Goal: Task Accomplishment & Management: Manage account settings

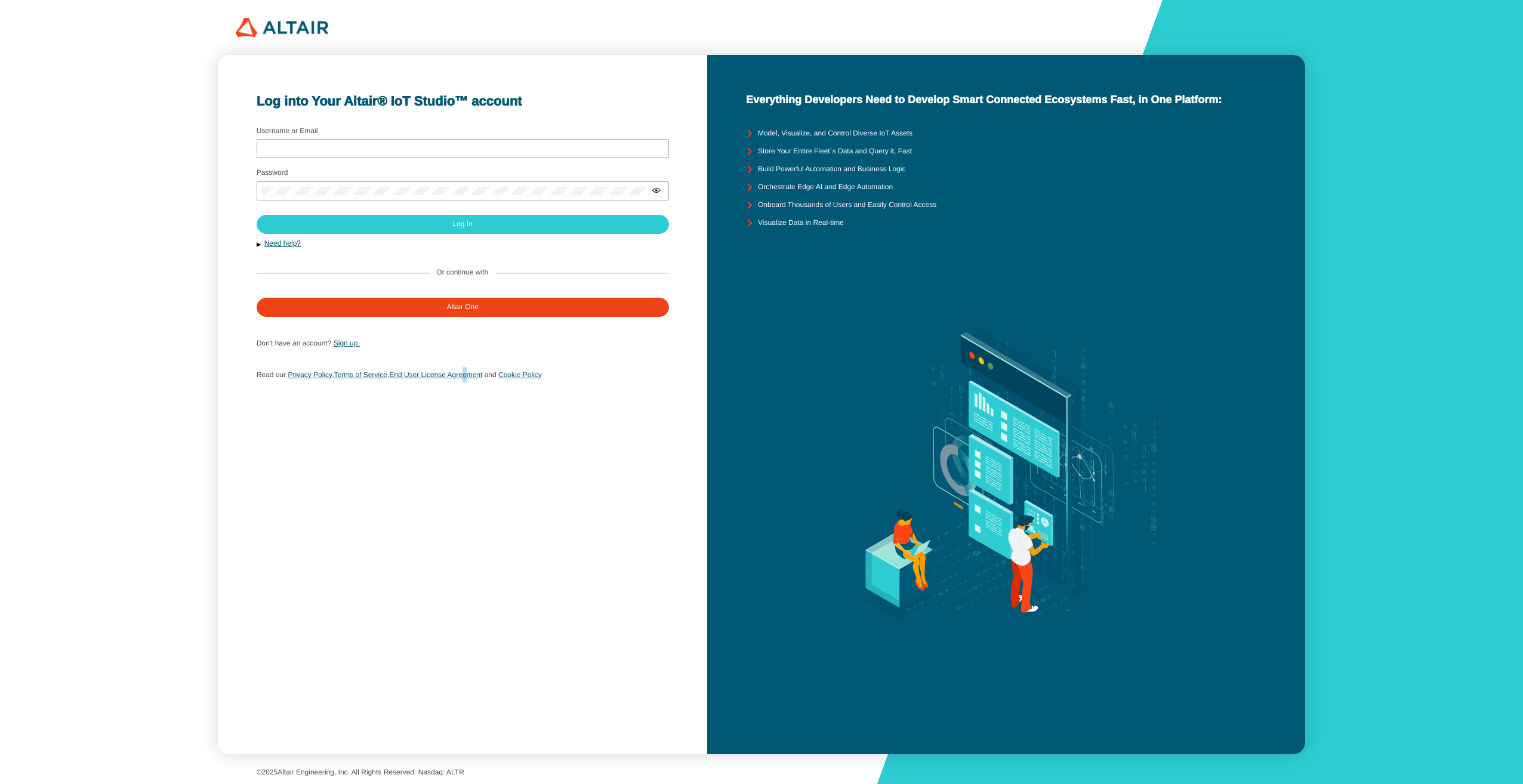
drag, startPoint x: 475, startPoint y: 441, endPoint x: 483, endPoint y: 441, distance: 8.0
click at [483, 441] on div "Log into Your Altair® IoT Studio™ account Username or Email Password Need help?…" at bounding box center [462, 404] width 489 height 699
click at [622, 572] on div "Log into Your Altair® IoT Studio™ account Username or Email Password Need help?…" at bounding box center [462, 404] width 489 height 699
drag, startPoint x: 176, startPoint y: 202, endPoint x: 202, endPoint y: 105, distance: 100.4
click at [177, 200] on div "Log into Your Altair® IoT Studio™ account Username or Email Password Sign up." at bounding box center [762, 392] width 1523 height 784
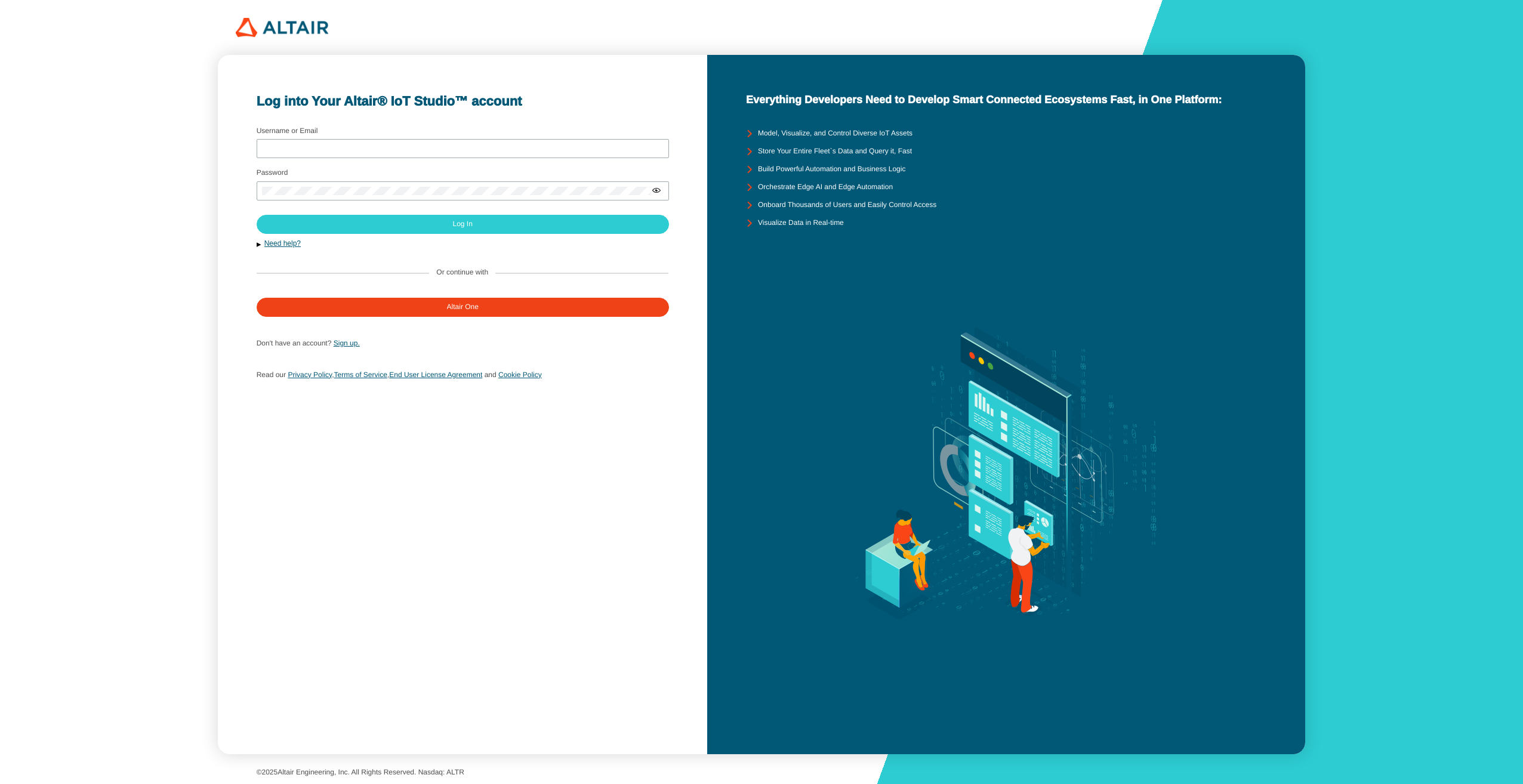
click at [298, 20] on img at bounding box center [282, 27] width 93 height 19
